Goal: Task Accomplishment & Management: Use online tool/utility

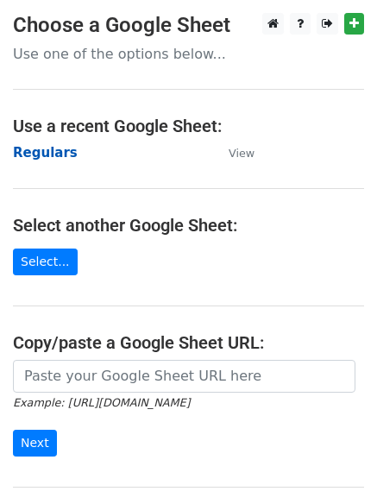
click at [35, 154] on strong "Regulars" at bounding box center [45, 153] width 65 height 16
click at [43, 138] on main "Choose a Google Sheet Use one of the options below... Use a recent Google Sheet…" at bounding box center [188, 281] width 377 height 536
click at [38, 151] on strong "Regulars" at bounding box center [45, 153] width 65 height 16
click at [23, 158] on strong "Regulars" at bounding box center [45, 153] width 65 height 16
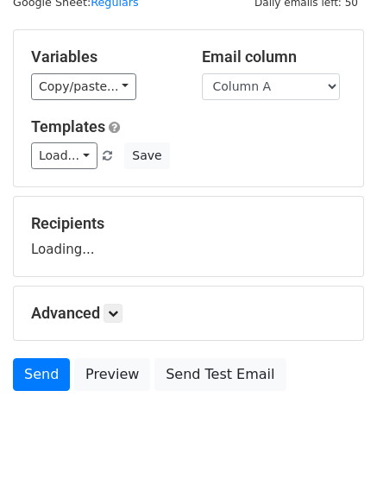
scroll to position [97, 0]
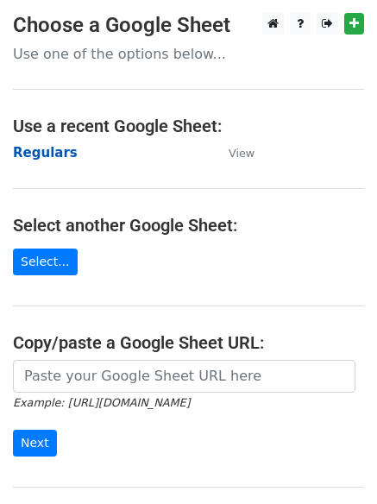
click at [40, 156] on strong "Regulars" at bounding box center [45, 153] width 65 height 16
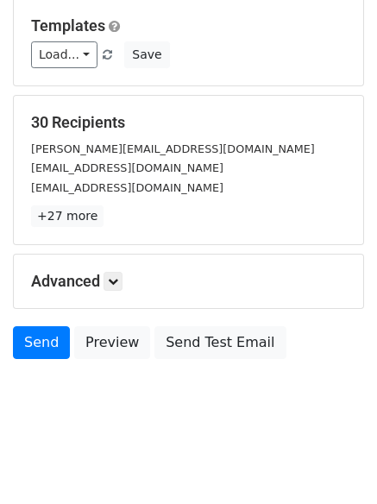
scroll to position [166, 0]
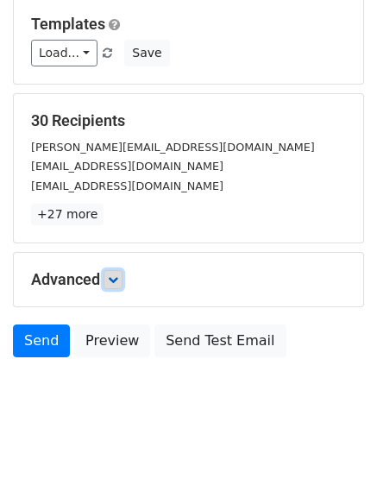
click at [122, 273] on link at bounding box center [112, 279] width 19 height 19
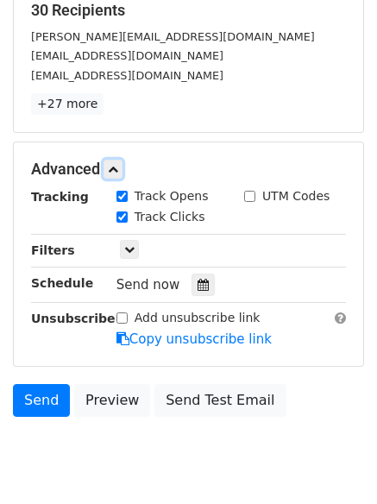
scroll to position [326, 0]
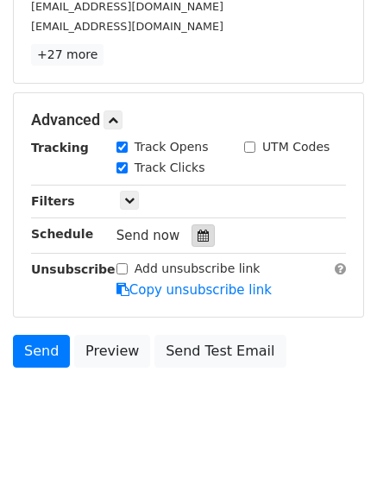
click at [201, 234] on div at bounding box center [202, 235] width 23 height 22
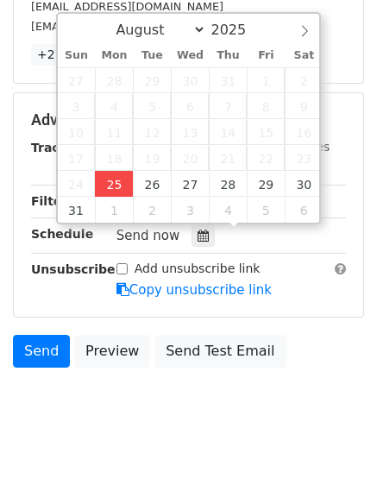
type input "2025-08-25 13:34"
type input "01"
type input "34"
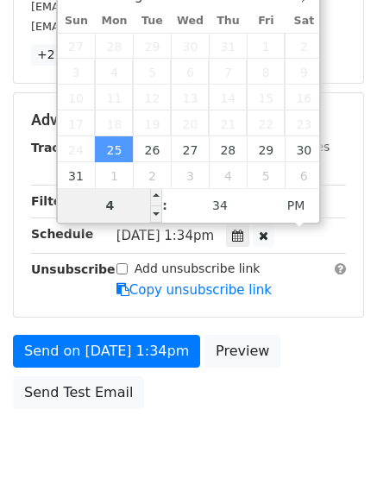
type input "4"
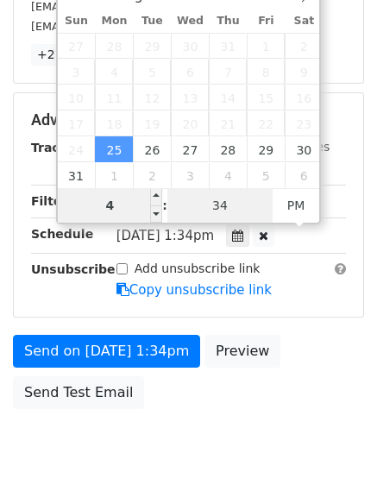
type input "2025-08-25 16:34"
type input "04"
type input "1"
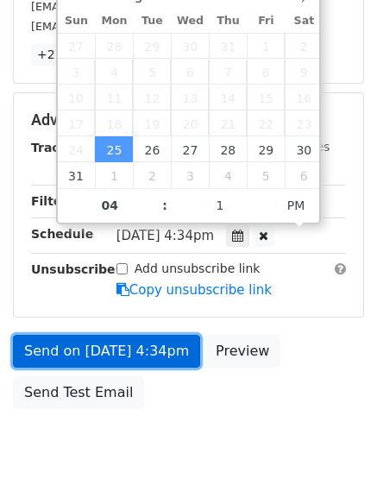
type input "2025-08-25 16:01"
click at [122, 340] on link "Send on Aug 25 at 4:34pm" at bounding box center [106, 351] width 187 height 33
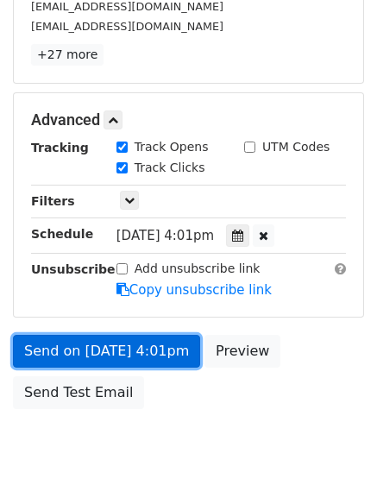
click at [130, 358] on link "Send on Aug 25 at 4:01pm" at bounding box center [106, 351] width 187 height 33
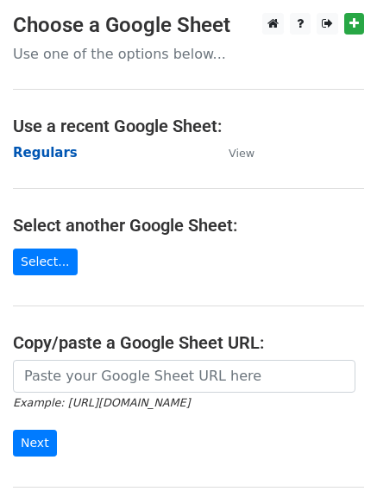
click at [48, 150] on strong "Regulars" at bounding box center [45, 153] width 65 height 16
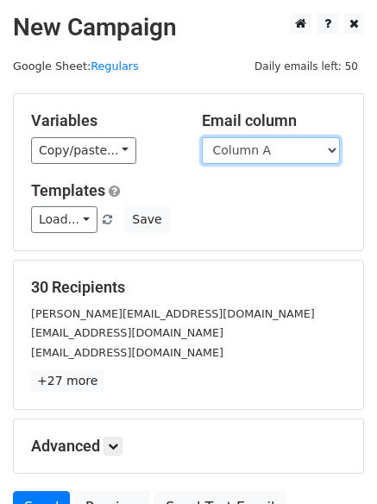
click at [270, 157] on select "Column A Column B Column C" at bounding box center [271, 150] width 138 height 27
select select "Column B"
click at [202, 137] on select "Column A Column B Column C" at bounding box center [271, 150] width 138 height 27
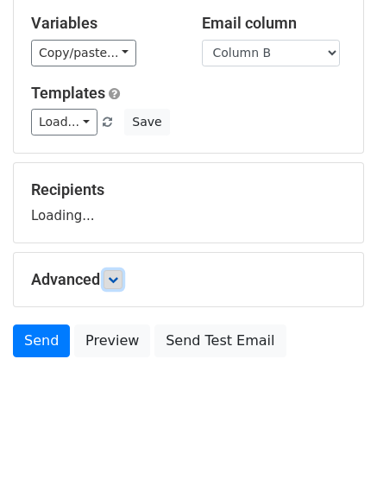
click at [113, 277] on icon at bounding box center [113, 279] width 10 height 10
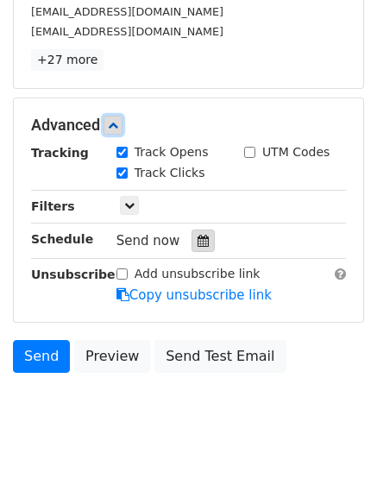
scroll to position [325, 0]
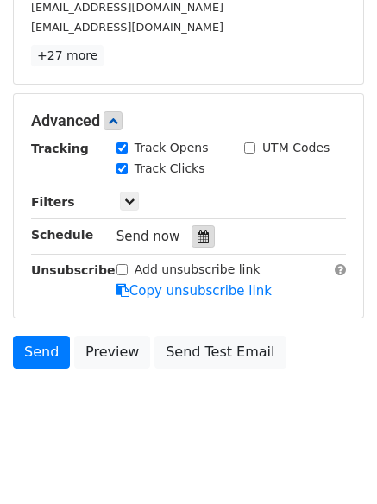
click at [195, 225] on div at bounding box center [202, 236] width 23 height 22
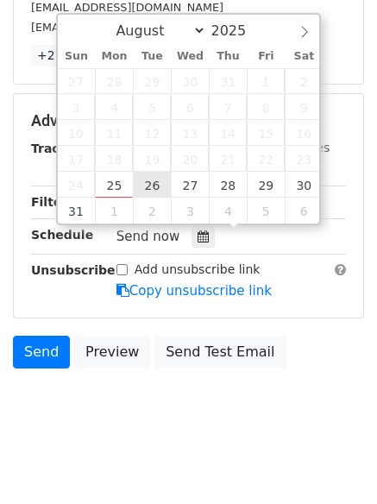
type input "2025-08-26 12:00"
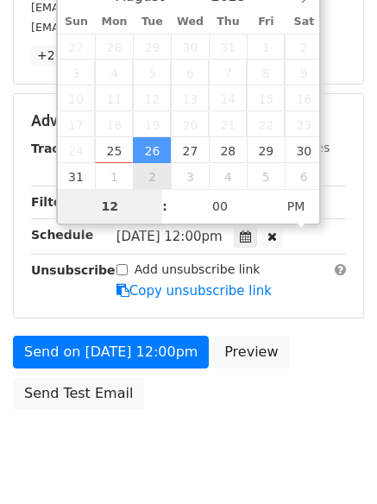
scroll to position [308, 0]
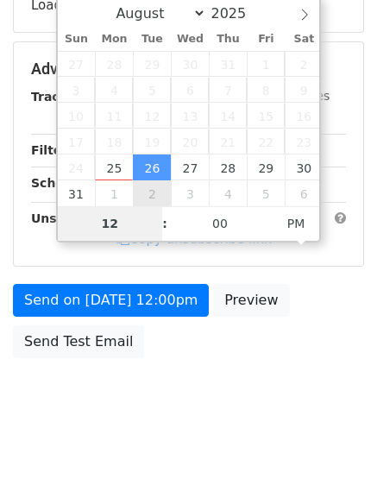
type input "5"
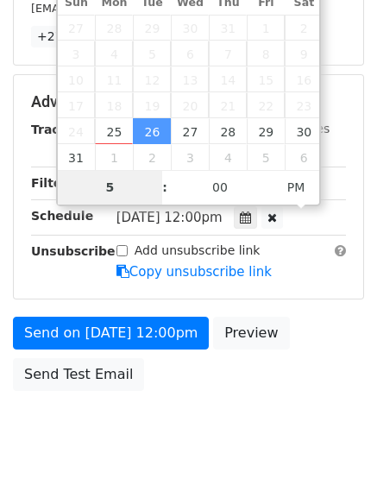
scroll to position [377, 0]
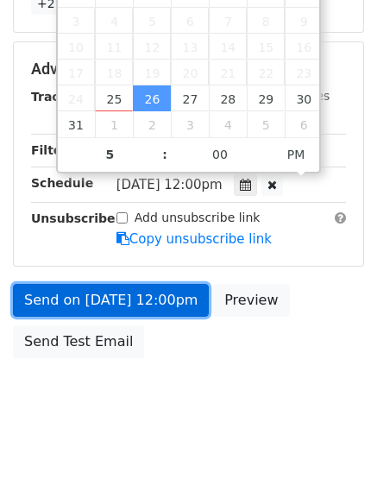
type input "2025-08-26 17:00"
click at [107, 301] on link "Send on Aug 26 at 12:00pm" at bounding box center [111, 300] width 196 height 33
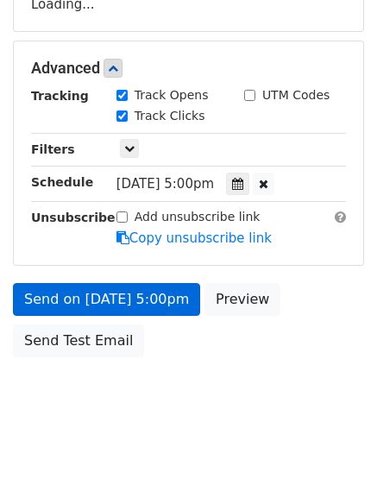
scroll to position [308, 0]
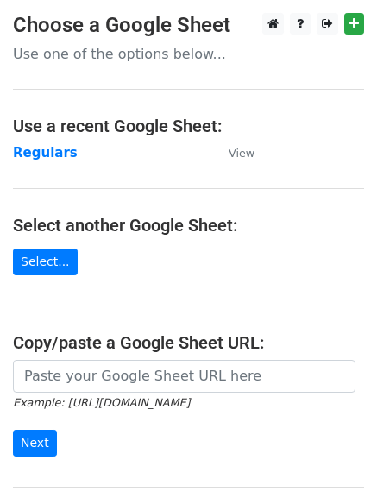
click at [47, 164] on main "Choose a Google Sheet Use one of the options below... Use a recent Google Sheet…" at bounding box center [188, 281] width 377 height 536
click at [45, 155] on strong "Regulars" at bounding box center [45, 153] width 65 height 16
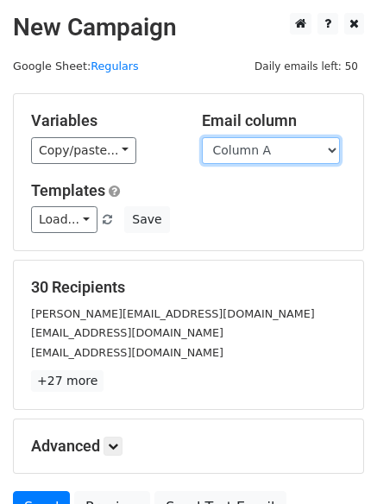
click at [269, 147] on select "Column A Column B Column C" at bounding box center [271, 150] width 138 height 27
select select "Column C"
click at [202, 137] on select "Column A Column B Column C" at bounding box center [271, 150] width 138 height 27
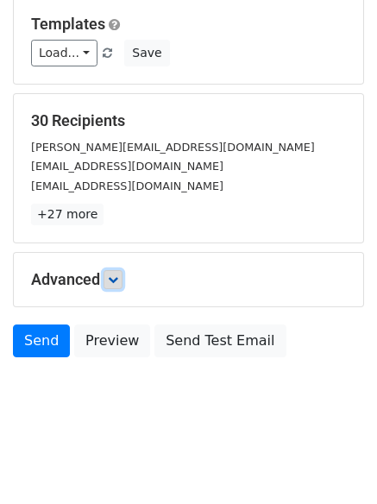
scroll to position [97, 0]
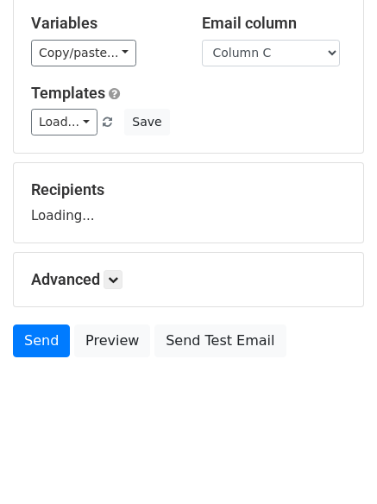
click at [128, 260] on div "Advanced Tracking Track Opens UTM Codes Track Clicks Filters Only include sprea…" at bounding box center [188, 279] width 349 height 53
click at [105, 278] on h5 "Advanced" at bounding box center [188, 279] width 315 height 19
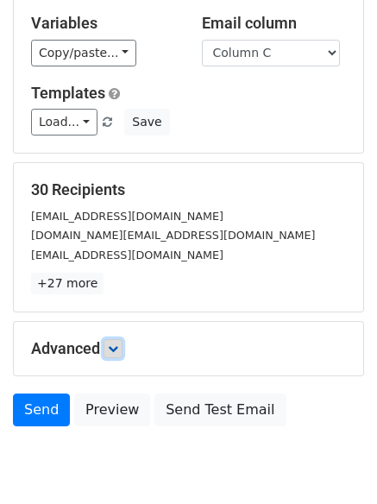
click at [119, 354] on link at bounding box center [112, 348] width 19 height 19
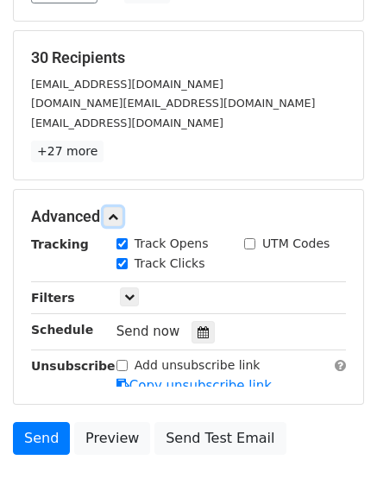
scroll to position [312, 0]
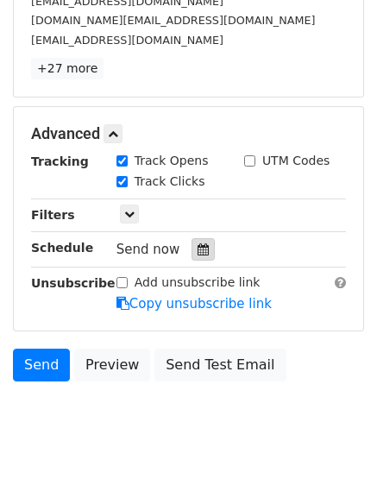
click at [191, 254] on div at bounding box center [202, 249] width 23 height 22
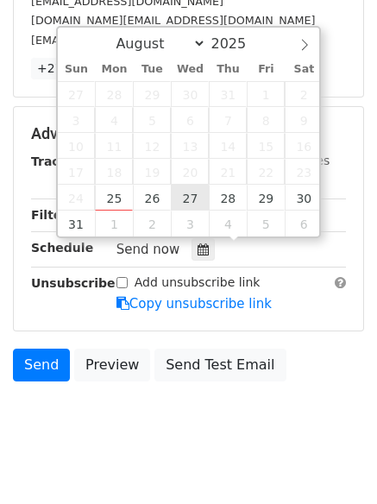
type input "2025-08-27 12:00"
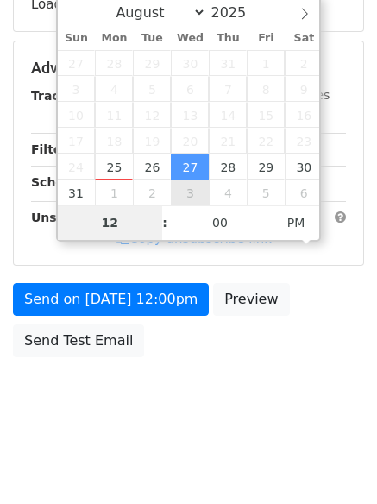
scroll to position [308, 0]
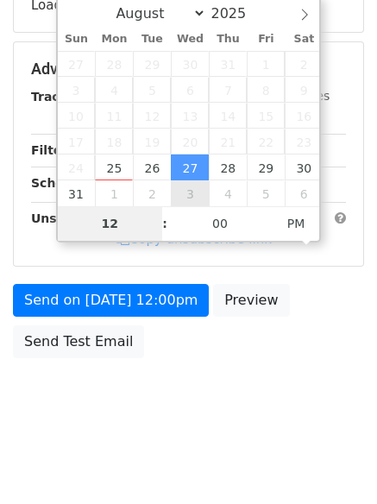
type input "6"
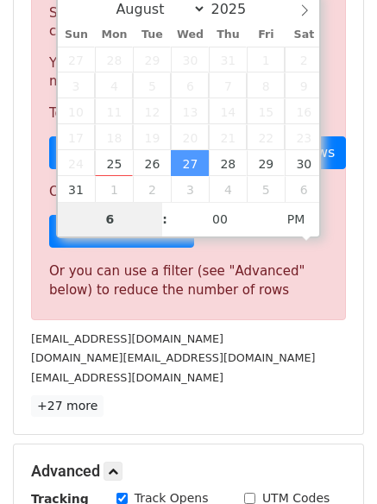
scroll to position [714, 0]
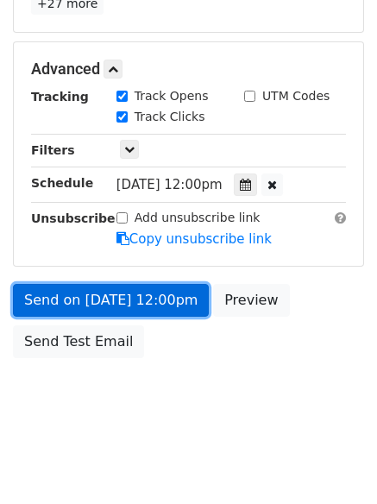
type input "2025-08-27 18:00"
click at [97, 299] on link "Send on Aug 27 at 12:00pm" at bounding box center [111, 300] width 196 height 33
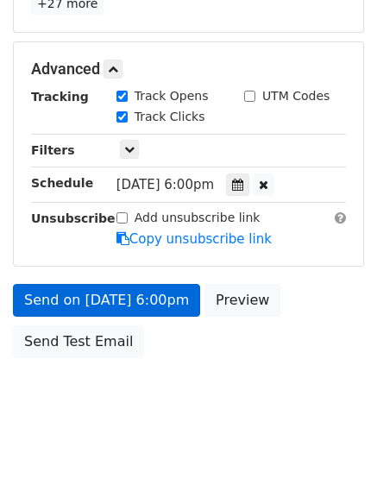
scroll to position [308, 0]
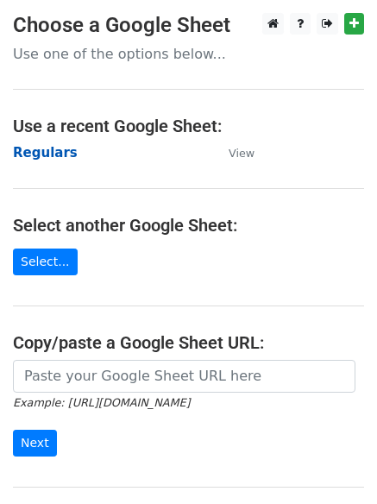
click at [55, 157] on strong "Regulars" at bounding box center [45, 153] width 65 height 16
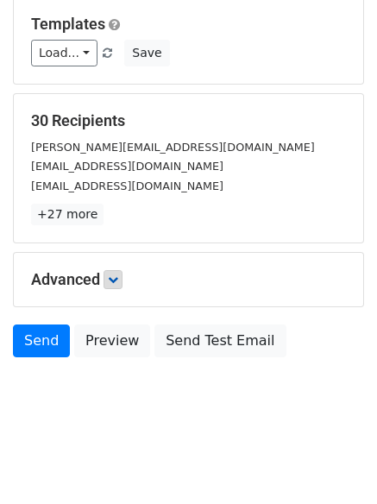
click at [118, 283] on icon at bounding box center [113, 279] width 10 height 10
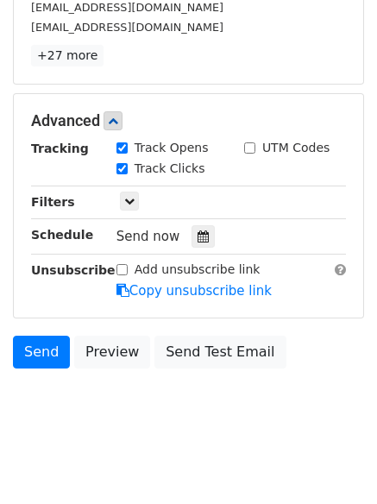
scroll to position [327, 0]
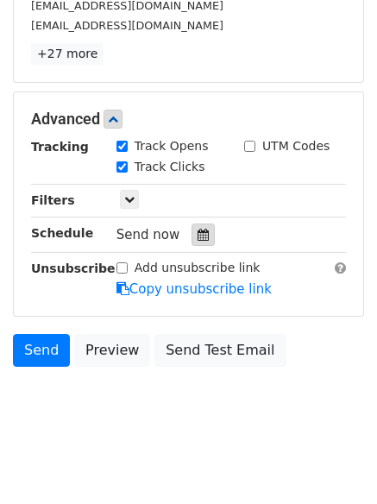
click at [198, 238] on icon at bounding box center [202, 235] width 11 height 12
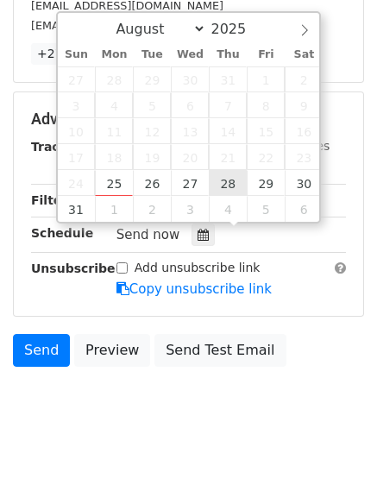
type input "2025-08-28 12:00"
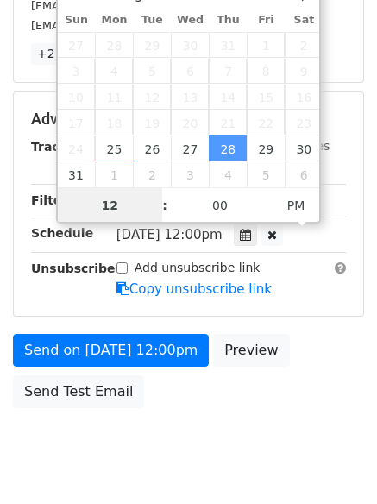
scroll to position [1, 0]
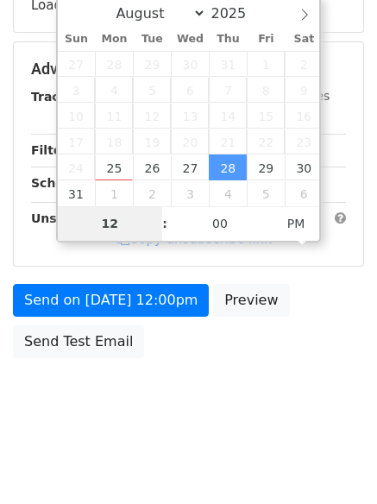
type input "7"
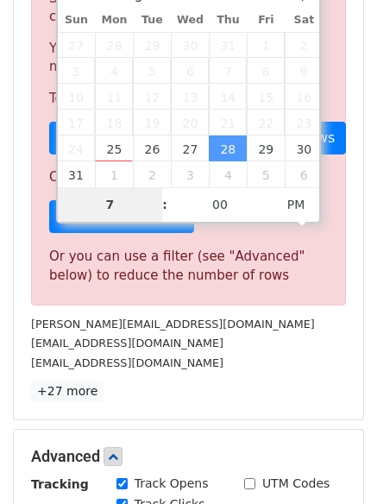
scroll to position [714, 0]
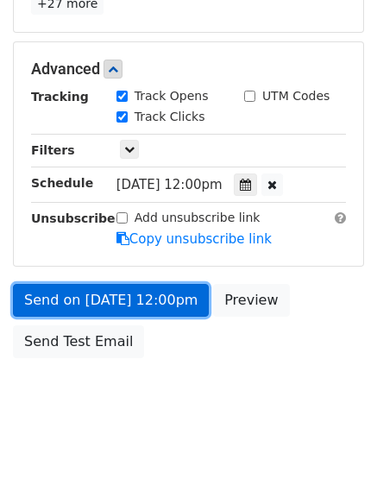
type input "2025-08-28 19:00"
click at [105, 297] on link "Send on Aug 28 at 12:00pm" at bounding box center [111, 300] width 196 height 33
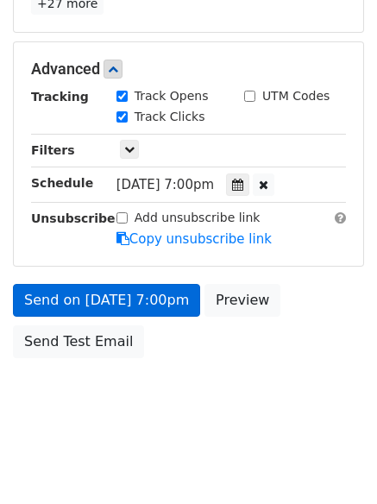
scroll to position [308, 0]
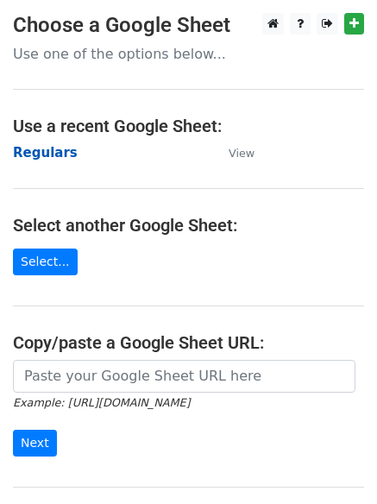
click at [40, 150] on strong "Regulars" at bounding box center [45, 153] width 65 height 16
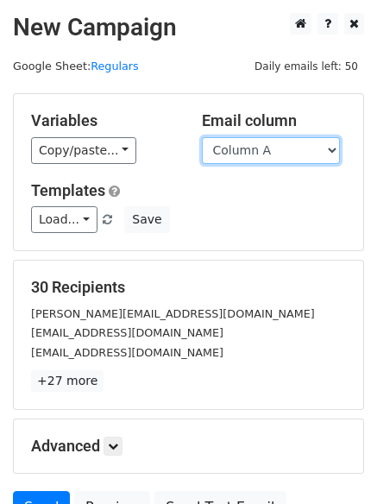
click at [278, 153] on select "Column A Column B Column C" at bounding box center [271, 150] width 138 height 27
select select "Column B"
click at [202, 137] on select "Column A Column B Column C" at bounding box center [271, 150] width 138 height 27
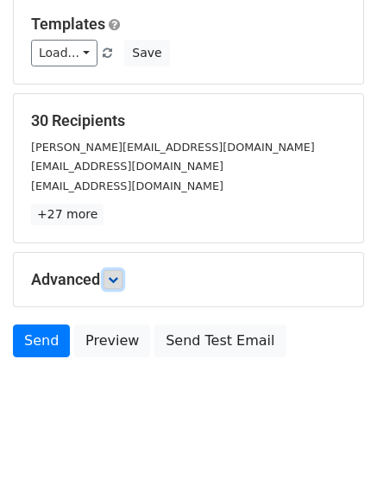
click at [118, 277] on icon at bounding box center [113, 279] width 10 height 10
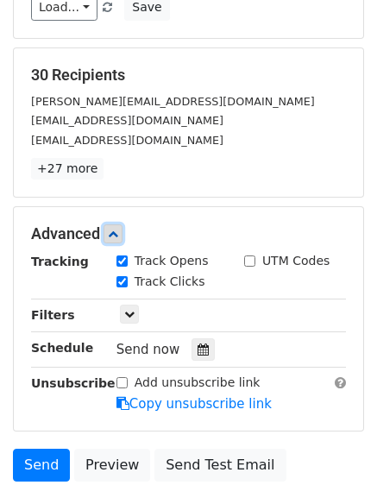
scroll to position [266, 0]
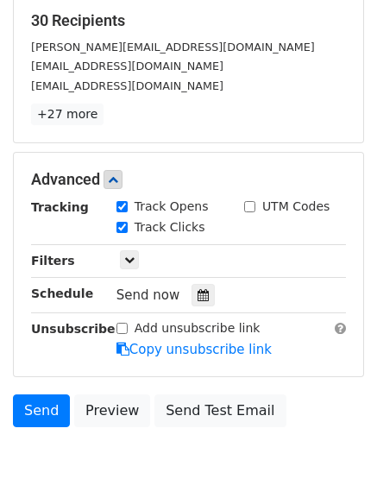
click at [203, 285] on div at bounding box center [202, 295] width 23 height 22
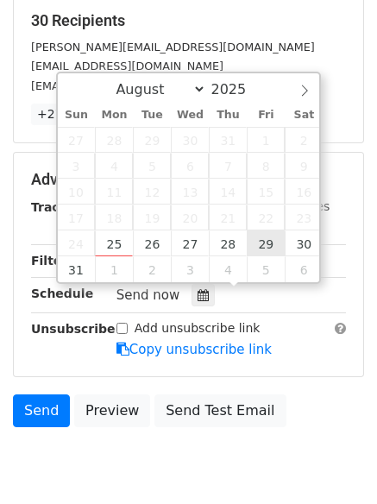
type input "2025-08-29 12:00"
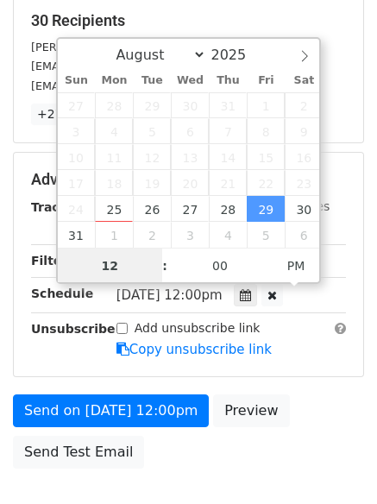
scroll to position [1, 0]
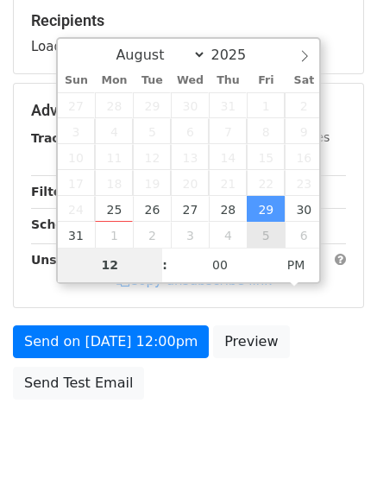
type input "8"
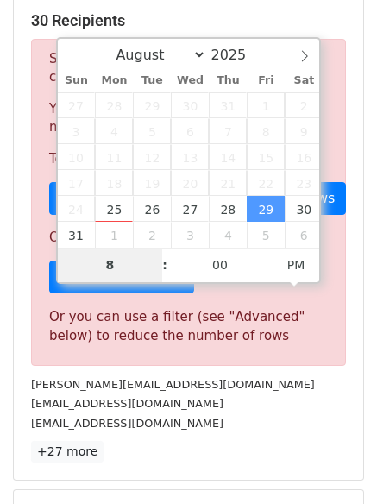
scroll to position [714, 0]
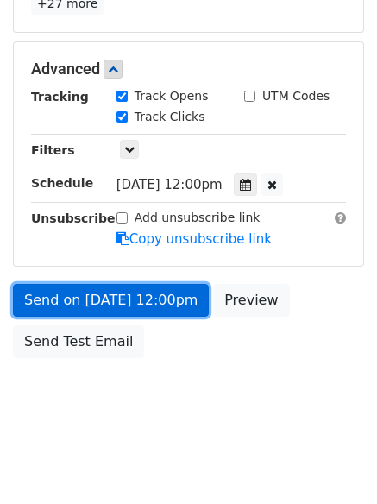
type input "2025-08-29 20:00"
click at [85, 288] on link "Send on Aug 29 at 12:00pm" at bounding box center [111, 300] width 196 height 33
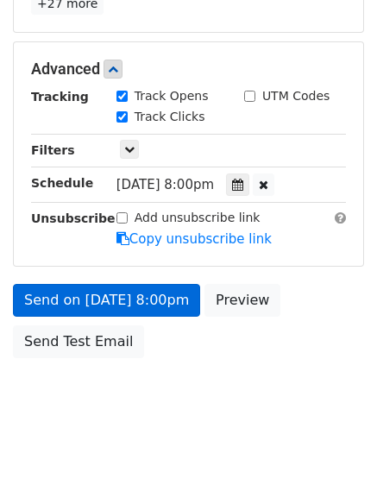
scroll to position [308, 0]
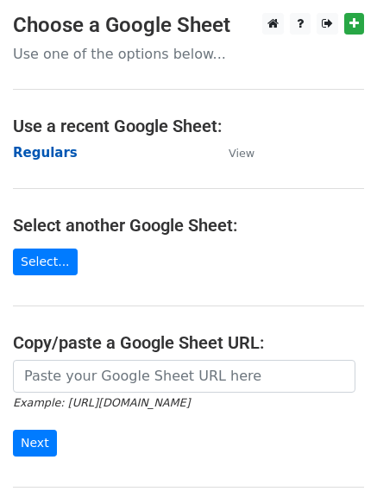
click at [49, 152] on strong "Regulars" at bounding box center [45, 153] width 65 height 16
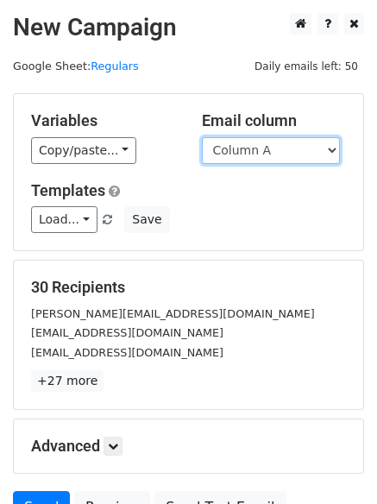
drag, startPoint x: 0, startPoint y: 0, endPoint x: 304, endPoint y: 151, distance: 339.0
click at [304, 150] on select "Column A Column B Column C" at bounding box center [271, 150] width 138 height 27
select select "Column C"
click at [202, 137] on select "Column A Column B Column C" at bounding box center [271, 150] width 138 height 27
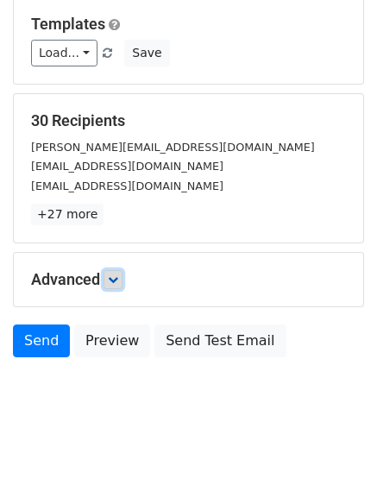
drag, startPoint x: 110, startPoint y: 276, endPoint x: 131, endPoint y: 305, distance: 35.9
click at [111, 275] on link at bounding box center [112, 279] width 19 height 19
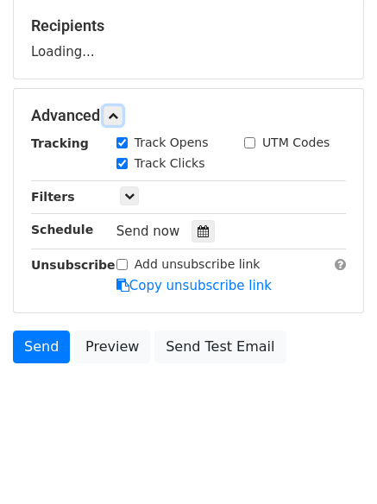
scroll to position [263, 0]
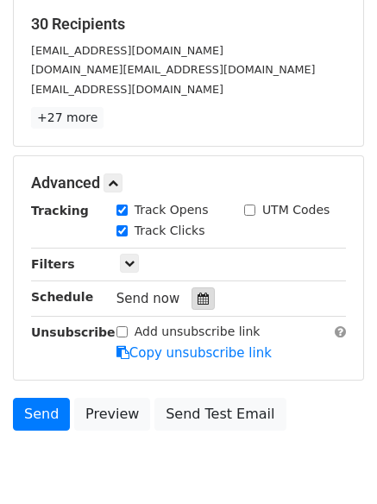
click at [197, 291] on div at bounding box center [202, 298] width 23 height 22
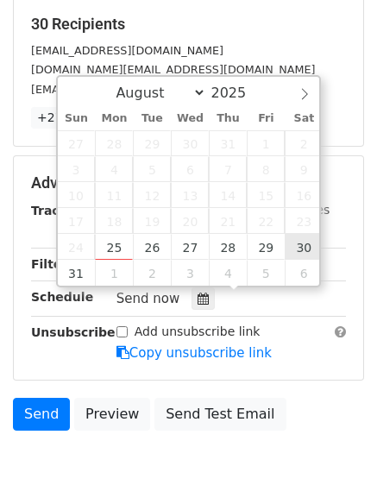
type input "[DATE] 12:00"
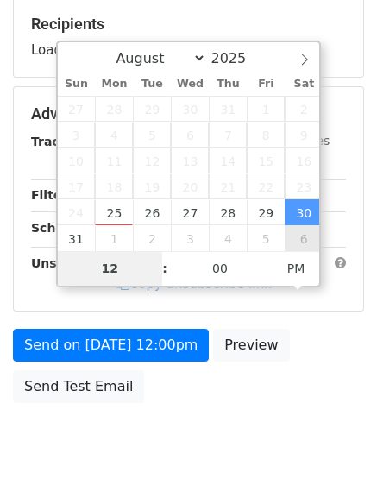
type input "9"
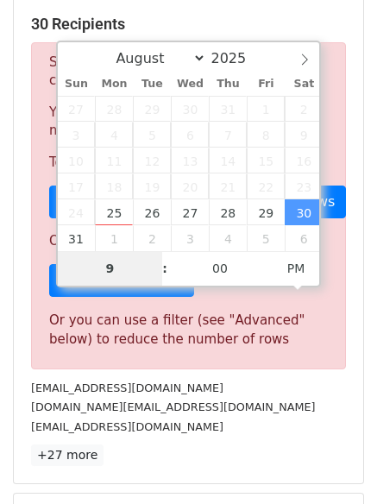
scroll to position [714, 0]
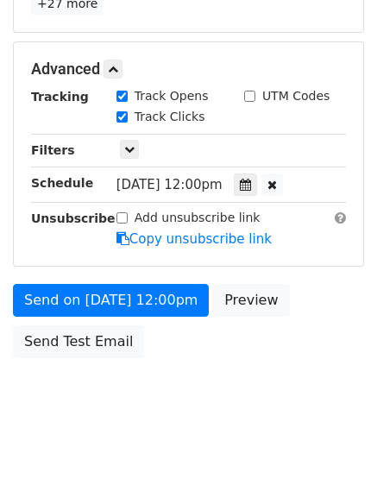
type input "[DATE] 21:00"
click at [146, 322] on div "Send on [DATE] 12:00pm Preview Send Test Email" at bounding box center [188, 325] width 377 height 83
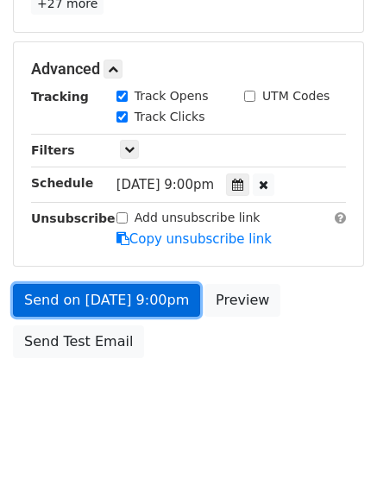
click at [147, 306] on link "Send on [DATE] 9:00pm" at bounding box center [106, 300] width 187 height 33
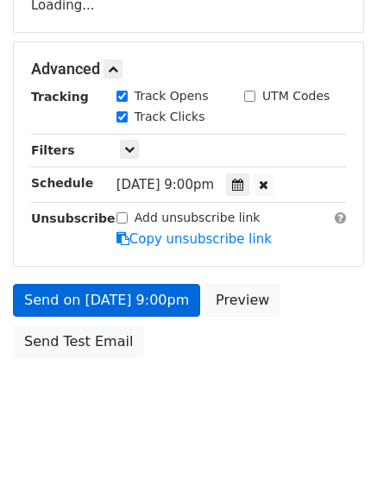
scroll to position [377, 0]
